Goal: Information Seeking & Learning: Learn about a topic

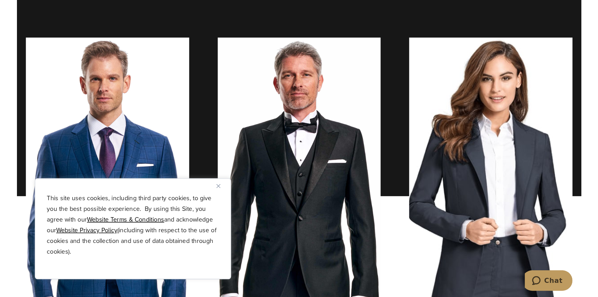
scroll to position [408, 0]
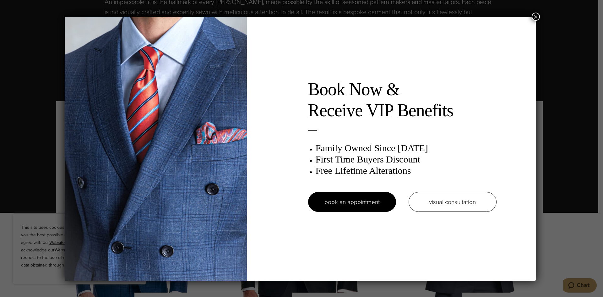
click at [397, 14] on button "×" at bounding box center [535, 17] width 8 height 8
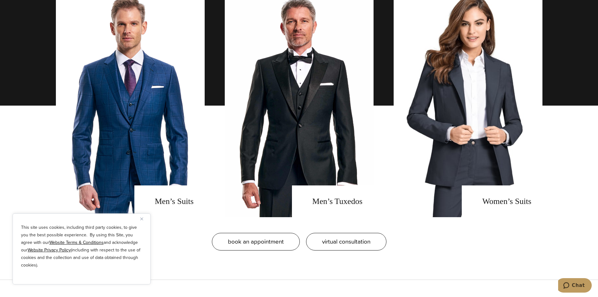
scroll to position [534, 0]
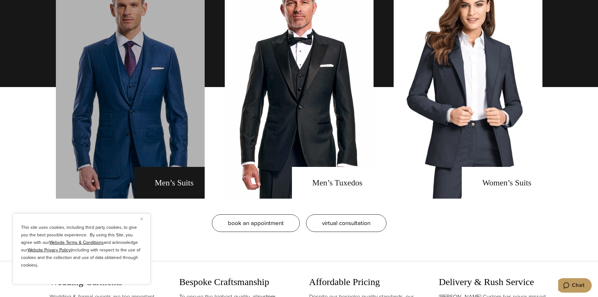
click at [156, 165] on link "men's suits" at bounding box center [130, 87] width 149 height 223
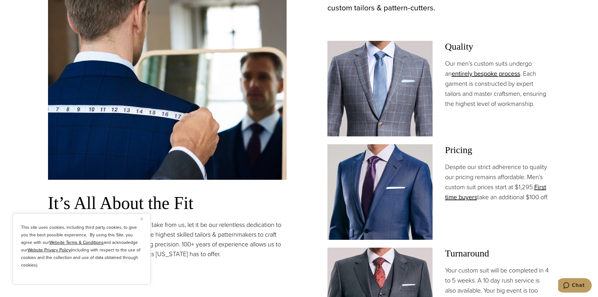
scroll to position [471, 0]
click at [145, 219] on button "Close" at bounding box center [144, 219] width 8 height 8
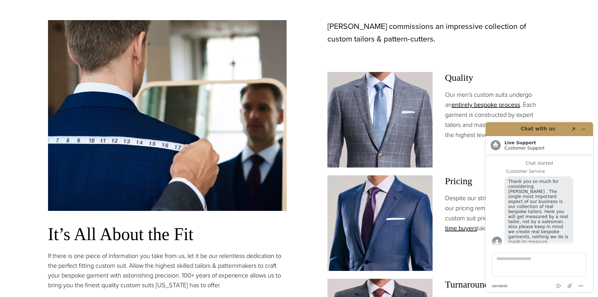
scroll to position [408, 0]
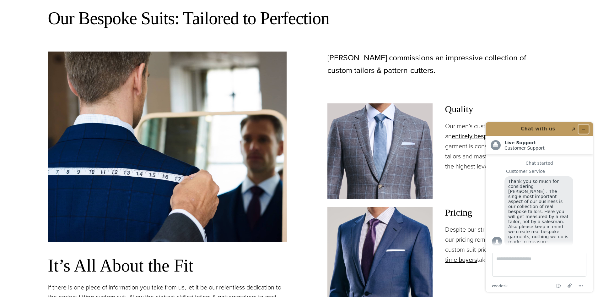
click at [587, 127] on button "Minimize widget" at bounding box center [583, 129] width 10 height 9
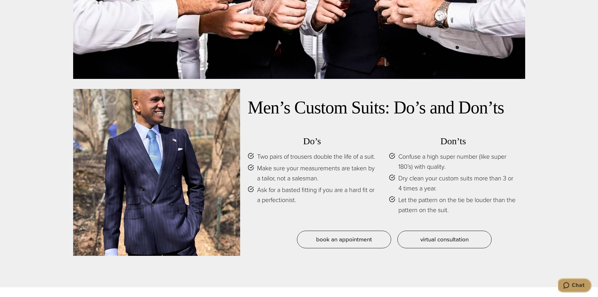
scroll to position [3013, 0]
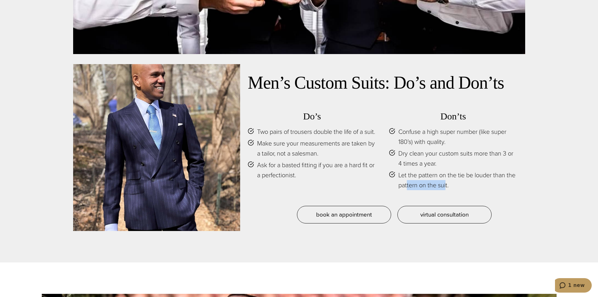
drag, startPoint x: 446, startPoint y: 179, endPoint x: 407, endPoint y: 176, distance: 39.0
click at [407, 176] on span "Let the pattern on the tie be louder than the pattern on the suit." at bounding box center [457, 180] width 119 height 20
click at [331, 174] on span "Ask for a basted fitting if you are a hard fit or a perfectionist." at bounding box center [316, 170] width 119 height 20
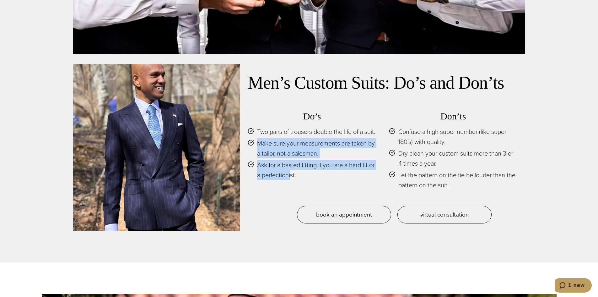
drag, startPoint x: 298, startPoint y: 177, endPoint x: 250, endPoint y: 152, distance: 53.6
click at [250, 152] on ul "Two pairs of trousers double the life of a suit. Make sure your measurements ar…" at bounding box center [312, 152] width 129 height 53
click at [310, 169] on span "Ask for a basted fitting if you are a hard fit or a perfectionist." at bounding box center [316, 170] width 119 height 20
drag, startPoint x: 344, startPoint y: 176, endPoint x: 299, endPoint y: 156, distance: 49.0
click at [299, 156] on ul "Two pairs of trousers double the life of a suit. Make sure your measurements ar…" at bounding box center [312, 152] width 129 height 53
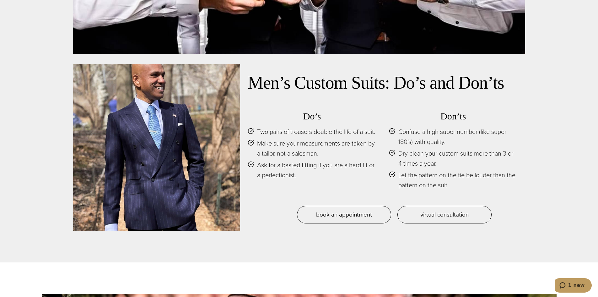
click at [299, 143] on span "Make sure your measurements are taken by a tailor, not a salesman." at bounding box center [316, 148] width 119 height 20
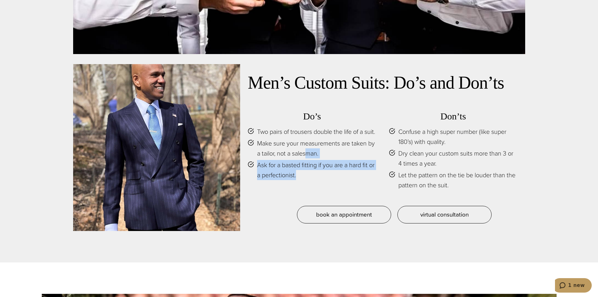
drag, startPoint x: 337, startPoint y: 182, endPoint x: 309, endPoint y: 159, distance: 35.9
click at [309, 159] on ul "Two pairs of trousers double the life of a suit. Make sure your measurements ar…" at bounding box center [312, 152] width 129 height 53
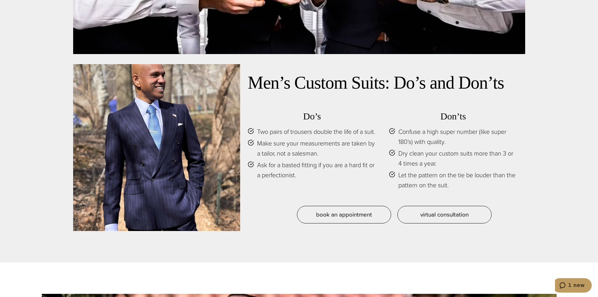
click at [300, 144] on span "Make sure your measurements are taken by a tailor, not a salesman." at bounding box center [316, 148] width 119 height 20
click at [327, 177] on span "Ask for a basted fitting if you are a hard fit or a perfectionist." at bounding box center [316, 170] width 119 height 20
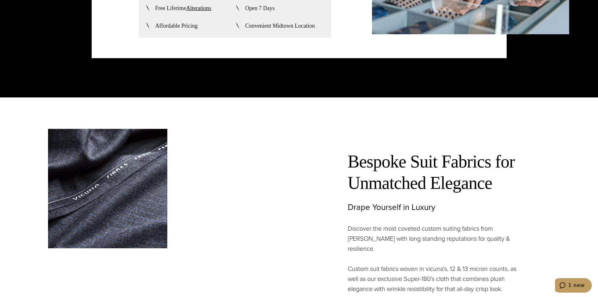
scroll to position [1695, 0]
